Goal: Obtain resource: Obtain resource

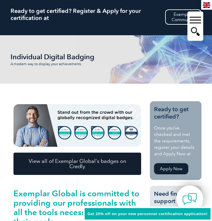
scroll to position [64, 0]
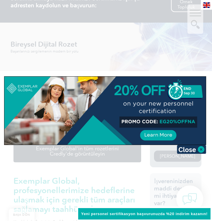
click at [210, 6] on img at bounding box center [206, 5] width 7 height 6
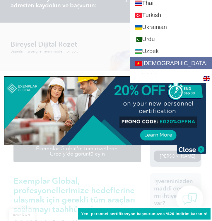
scroll to position [1101, 0]
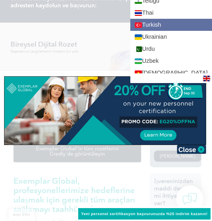
click at [162, 25] on link "Turkish" at bounding box center [171, 25] width 82 height 12
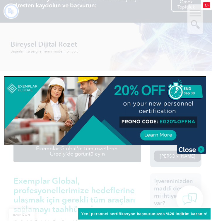
scroll to position [0, 0]
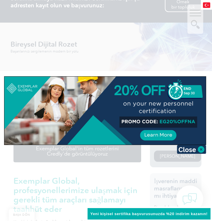
click at [158, 31] on div at bounding box center [106, 110] width 212 height 221
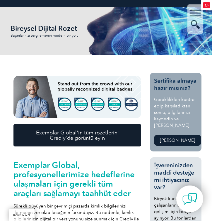
scroll to position [115, 0]
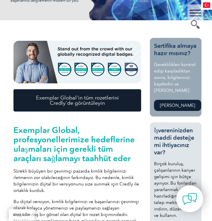
click at [97, 98] on font "Exemplar Global'in tüm rozetlerini Credly'de görüntüleyin" at bounding box center [77, 100] width 83 height 12
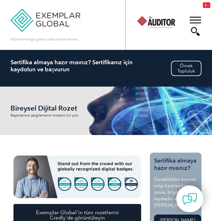
scroll to position [0, 0]
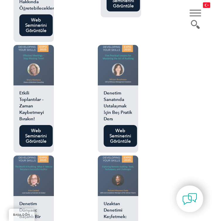
scroll to position [853, 0]
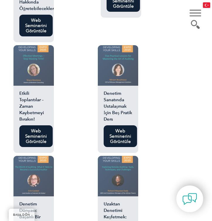
click at [112, 130] on link "Web Seminerini Görüntüle" at bounding box center [120, 136] width 33 height 22
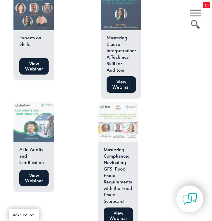
scroll to position [1080, 0]
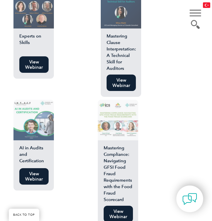
click at [203, 7] on div "tr" at bounding box center [206, 5] width 11 height 10
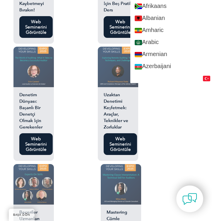
scroll to position [966, 0]
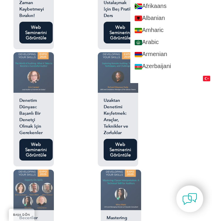
click at [40, 147] on link "Web Seminerini Görüntüle" at bounding box center [35, 150] width 33 height 22
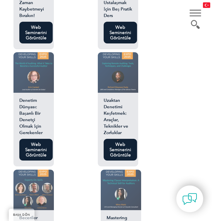
click at [72, 112] on ul "İç Denetim Davası Web Seminerini Görüntüle Temel Nedenlerin Aranması—Tek Kişili…" at bounding box center [77, 62] width 128 height 968
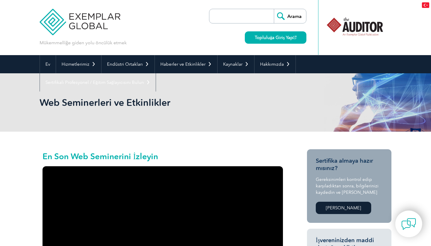
scroll to position [0, 0]
click at [212, 14] on input "search" at bounding box center [243, 16] width 62 height 14
type input "SUSTAN"
click at [212, 16] on input "Search" at bounding box center [290, 16] width 32 height 14
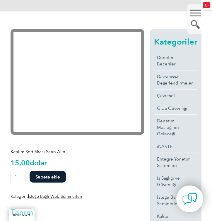
scroll to position [151, 0]
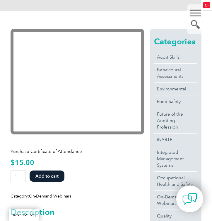
click at [33, 164] on bdi "$ 15.00" at bounding box center [23, 162] width 24 height 8
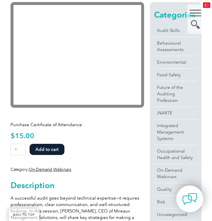
scroll to position [177, 0]
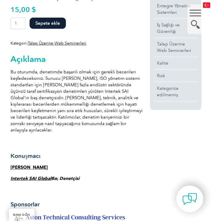
scroll to position [303, 0]
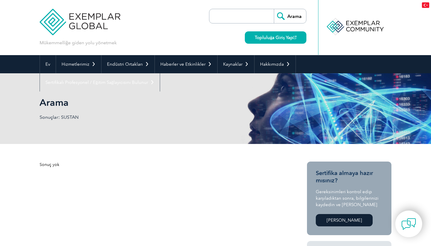
click at [80, 26] on img at bounding box center [80, 17] width 81 height 35
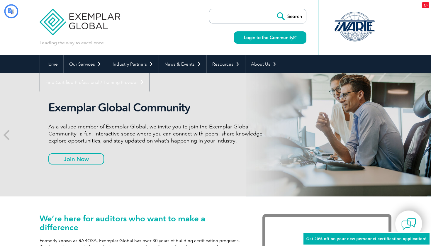
type input "Aramak"
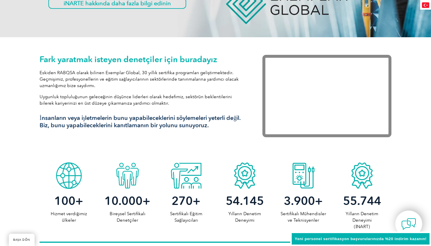
scroll to position [160, 0]
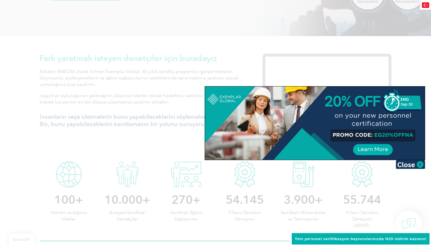
click at [379, 135] on div at bounding box center [315, 122] width 220 height 73
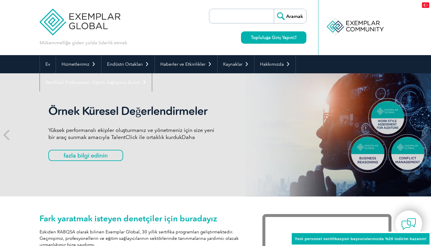
scroll to position [0, 0]
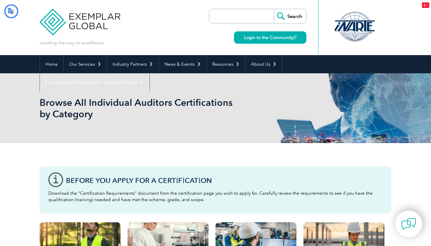
type input "Aramak"
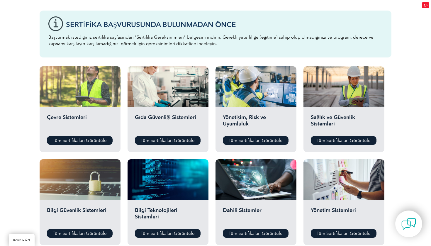
scroll to position [159, 0]
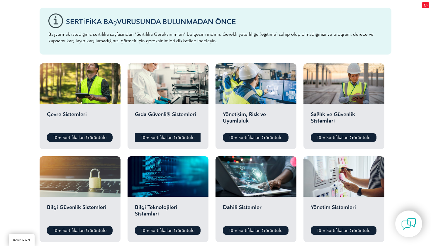
click at [154, 138] on font "Tüm Sertifikaları Görüntüle" at bounding box center [168, 137] width 54 height 5
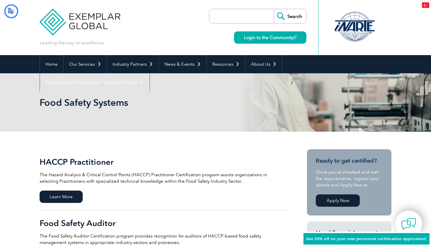
type input "Aramak"
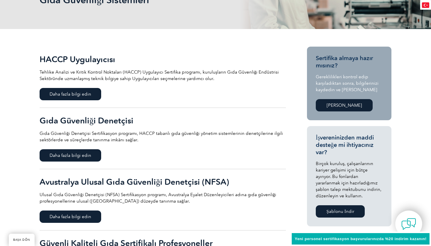
scroll to position [120, 0]
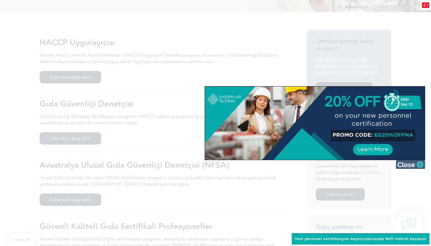
click at [405, 167] on img at bounding box center [409, 164] width 29 height 9
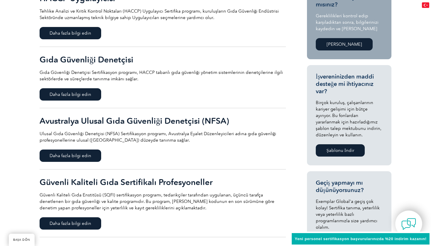
scroll to position [163, 0]
click at [93, 93] on span "Daha fazla bilgi edin" at bounding box center [71, 94] width 62 height 12
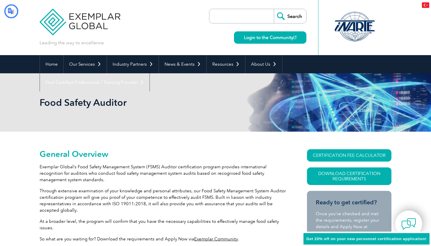
type input "Aramak"
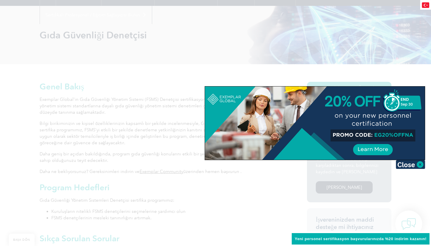
scroll to position [69, 0]
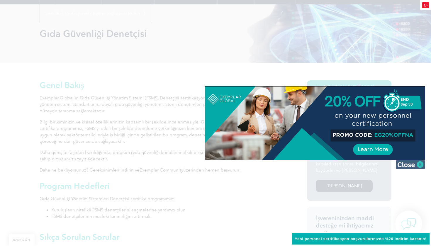
click at [403, 164] on img at bounding box center [409, 164] width 29 height 9
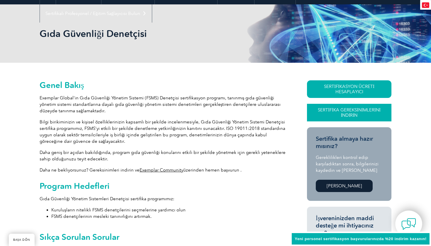
click at [363, 112] on link "Sertifika Gereksinimlerini İndirin" at bounding box center [349, 113] width 84 height 18
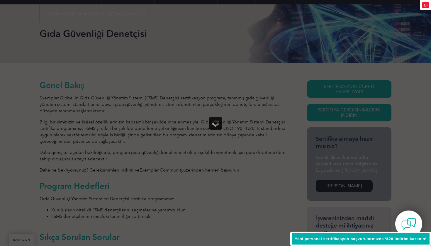
click at [357, 105] on div at bounding box center [215, 123] width 431 height 246
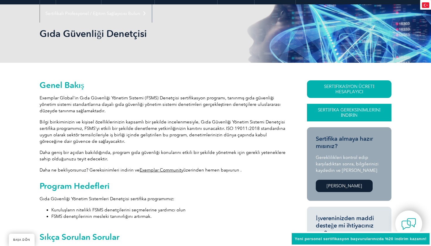
click at [377, 108] on link "Sertifika Gereksinimlerini İndirin" at bounding box center [349, 113] width 84 height 18
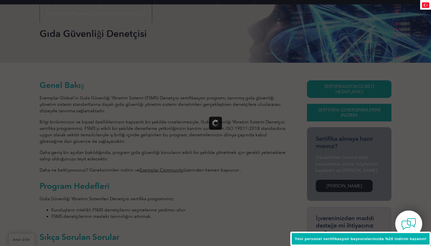
scroll to position [0, 0]
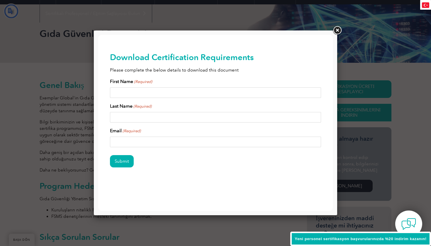
type input "Göndermek"
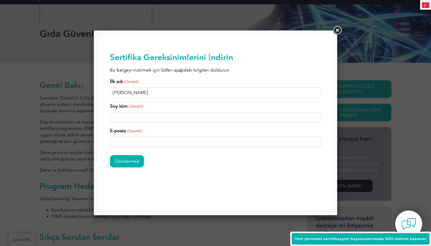
type input "AHMET ZİYA"
type input "ULUPINARLI"
type input "az"
type input "aziyau@icloud.com"
click at [133, 161] on input "Göndermek" at bounding box center [127, 161] width 34 height 12
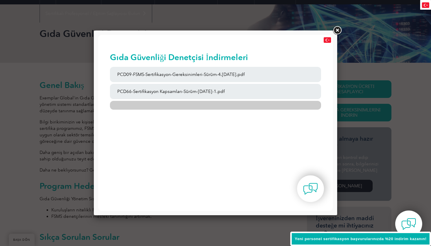
click at [156, 107] on link at bounding box center [215, 105] width 211 height 9
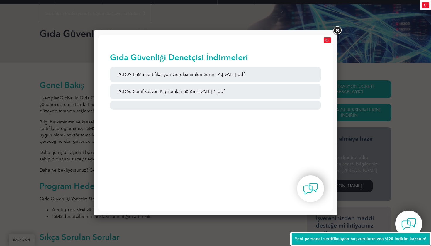
click at [339, 34] on link at bounding box center [337, 30] width 11 height 11
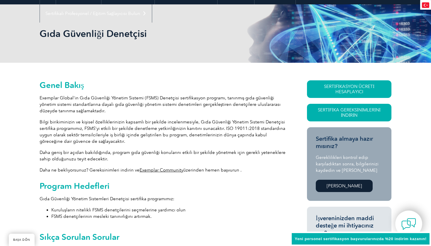
click at [276, 124] on font "Bilgi birikiminizin ve kişisel özelliklerinizin kapsamlı bir şekilde incelenmes…" at bounding box center [162, 131] width 245 height 25
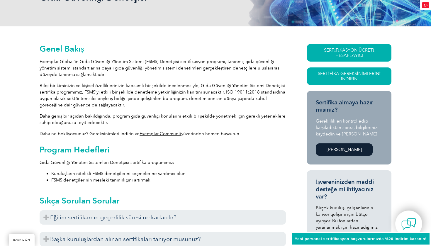
scroll to position [113, 0]
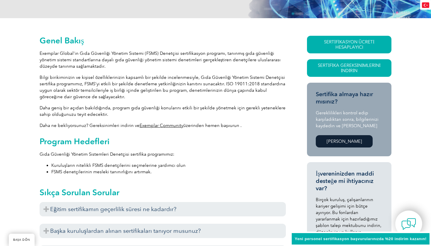
click at [183, 109] on font "Daha geniş bir açıdan bakıldığında, program gıda güvenliği konularını etkili bi…" at bounding box center [163, 111] width 246 height 12
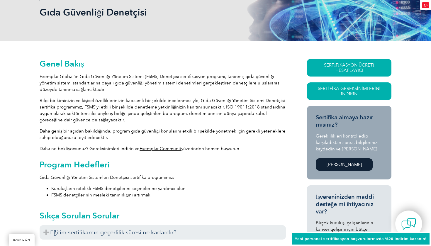
scroll to position [93, 0]
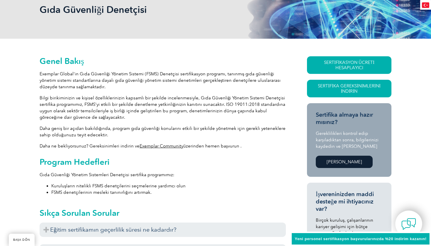
click at [341, 159] on font "[PERSON_NAME]" at bounding box center [343, 161] width 35 height 5
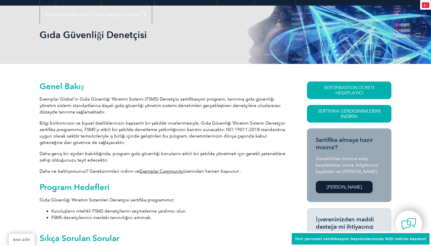
scroll to position [40, 0]
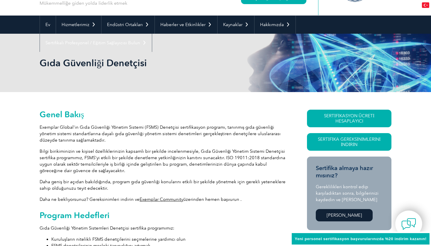
click at [309, 234] on div "Yeni personel sertifikasyon başvurularınızda %20 indirim kazanın!" at bounding box center [360, 238] width 141 height 15
click at [306, 238] on font "Yeni personel sertifikasyon başvurularınızda %20 indirim kazanın!" at bounding box center [360, 238] width 132 height 4
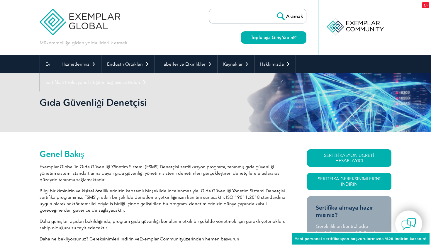
scroll to position [0, 0]
click at [354, 237] on font "Yeni personel sertifikasyon başvurularınızda %20 indirim kazanın!" at bounding box center [360, 238] width 132 height 4
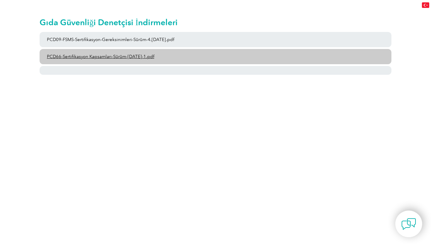
click at [203, 59] on link "PCD66-Sertifikasyon Kapsamları-Sürüm-[DATE]-1.pdf" at bounding box center [216, 56] width 352 height 15
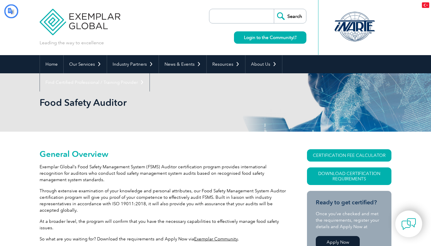
type input "Aramak"
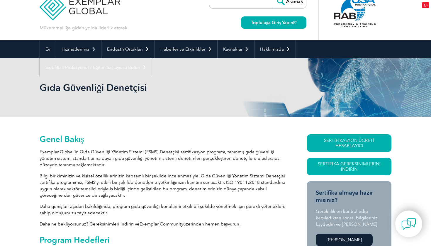
scroll to position [15, 0]
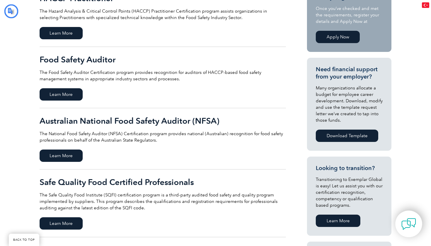
type input "Aramak"
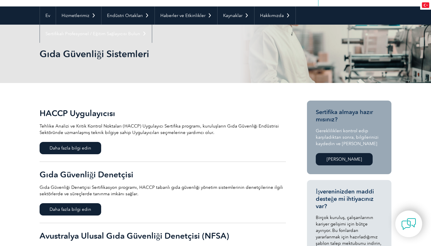
scroll to position [27, 0]
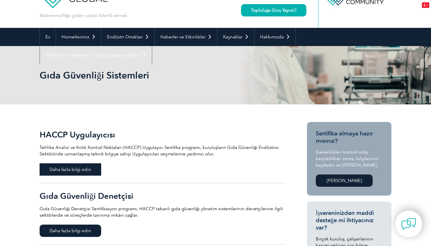
click at [90, 164] on span "Daha fazla bilgi edin" at bounding box center [71, 169] width 62 height 12
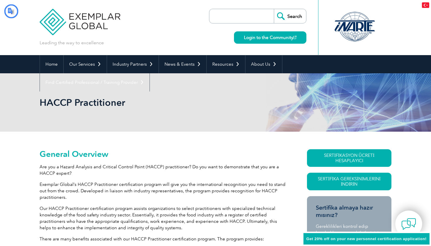
type input "Aramak"
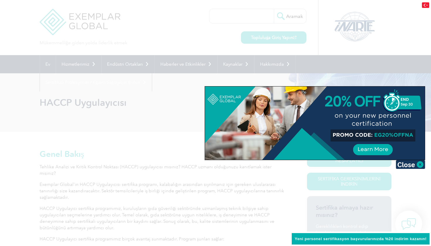
click at [373, 149] on div at bounding box center [315, 122] width 220 height 73
